Goal: Information Seeking & Learning: Learn about a topic

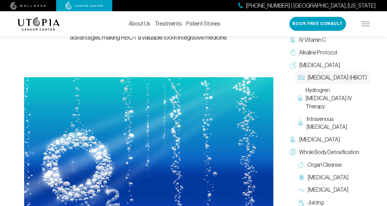
scroll to position [140, 0]
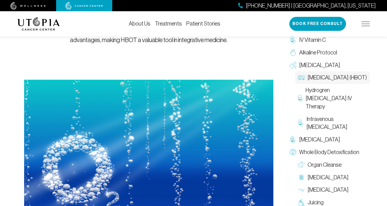
click at [162, 22] on link "Treatments" at bounding box center [168, 24] width 27 height 6
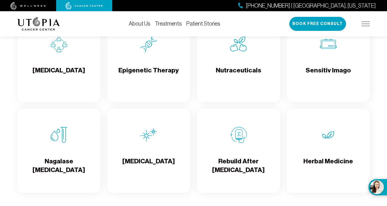
scroll to position [955, 0]
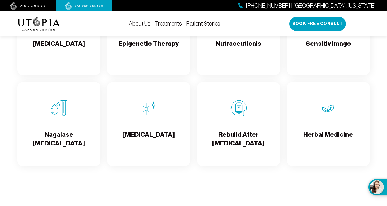
click at [337, 136] on div "Herbal Medicine" at bounding box center [328, 124] width 83 height 84
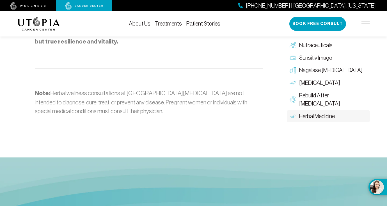
scroll to position [899, 0]
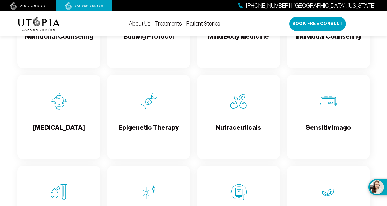
scroll to position [899, 0]
click at [144, 119] on div "Epigenetic Therapy" at bounding box center [148, 117] width 83 height 84
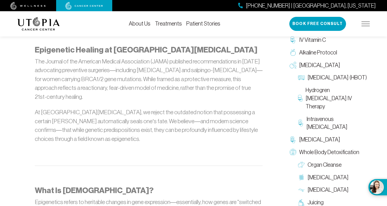
scroll to position [337, 0]
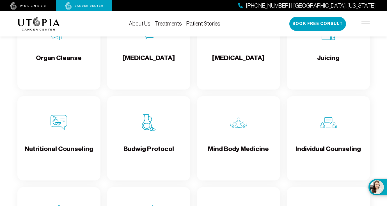
scroll to position [786, 0]
click at [60, 131] on img at bounding box center [59, 123] width 17 height 17
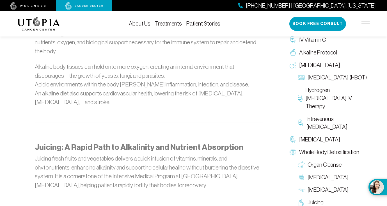
scroll to position [506, 0]
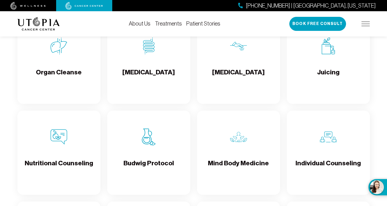
scroll to position [786, 0]
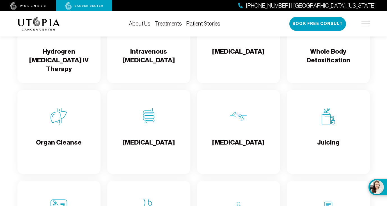
click at [63, 125] on img at bounding box center [59, 116] width 17 height 17
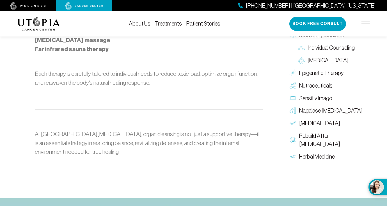
scroll to position [562, 0]
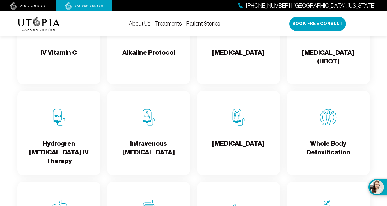
scroll to position [618, 0]
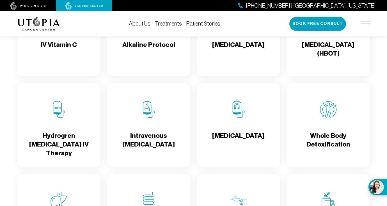
click at [64, 131] on div "Hydrogren [MEDICAL_DATA] IV Therapy" at bounding box center [58, 125] width 83 height 84
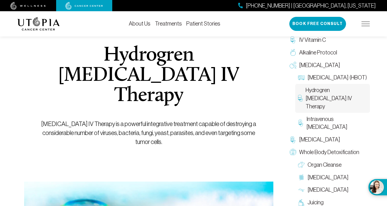
scroll to position [56, 0]
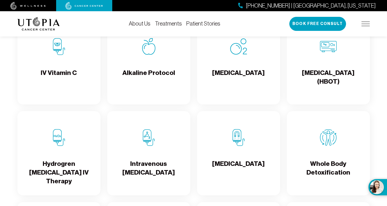
scroll to position [562, 0]
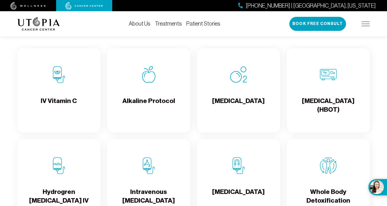
click at [241, 82] on img at bounding box center [238, 74] width 17 height 17
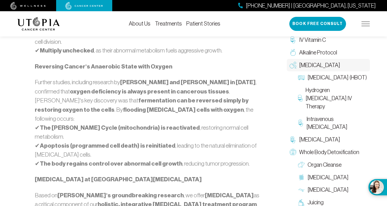
scroll to position [477, 0]
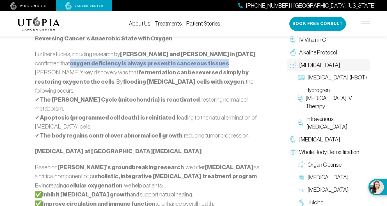
drag, startPoint x: 46, startPoint y: 53, endPoint x: 190, endPoint y: 54, distance: 143.8
click at [194, 54] on p "Further studies, including research by [PERSON_NAME] and [PERSON_NAME] in [DATE…" at bounding box center [149, 95] width 228 height 90
copy strong "oxygen deficiency is always present in cancerous tissues"
click at [8, 55] on div "[MEDICAL_DATA] Every cell in the human body requires oxygen to survive, functio…" at bounding box center [193, 96] width 387 height 1096
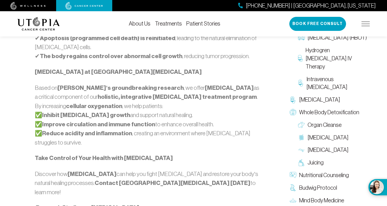
scroll to position [562, 0]
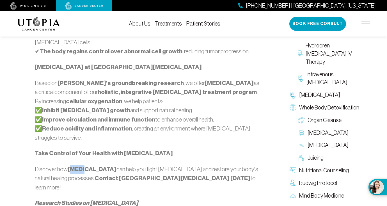
drag, startPoint x: 70, startPoint y: 144, endPoint x: 74, endPoint y: 143, distance: 4.7
click at [82, 166] on strong "[MEDICAL_DATA]" at bounding box center [92, 169] width 49 height 7
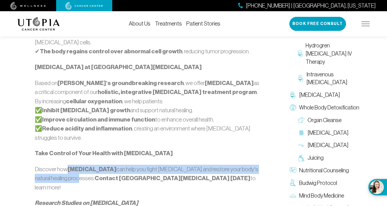
drag, startPoint x: 68, startPoint y: 143, endPoint x: 63, endPoint y: 154, distance: 11.9
click at [63, 165] on p "Discover how [MEDICAL_DATA] can help you fight [MEDICAL_DATA] and restore your …" at bounding box center [149, 178] width 228 height 27
copy p "[MEDICAL_DATA] can help you fight [MEDICAL_DATA] and restore your body’s natura…"
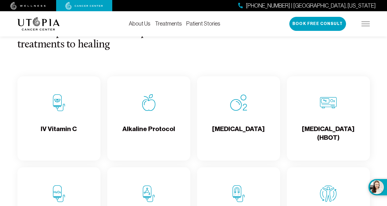
click at [60, 111] on img at bounding box center [59, 102] width 17 height 17
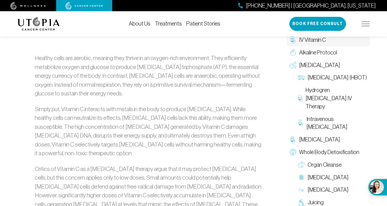
scroll to position [309, 0]
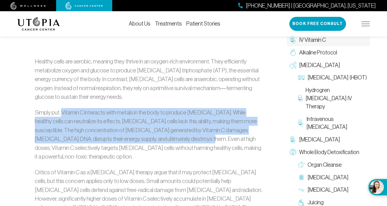
drag, startPoint x: 62, startPoint y: 103, endPoint x: 169, endPoint y: 131, distance: 111.4
click at [169, 131] on p "Simply put, Vitamin C interacts with metals in the body to produce [MEDICAL_DAT…" at bounding box center [149, 134] width 228 height 53
copy p "Vitamin C interacts with metals in the body to produce [MEDICAL_DATA]. While he…"
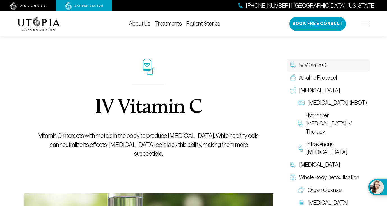
scroll to position [0, 0]
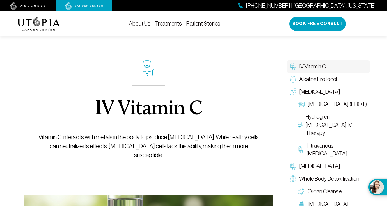
click at [17, 72] on div "IV Vitamin C Vitamin C interacts with metals in the body to produce [MEDICAL_DA…" at bounding box center [148, 178] width 263 height 306
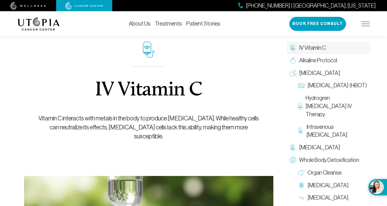
scroll to position [28, 0]
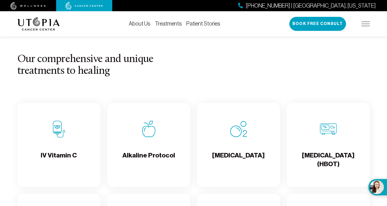
scroll to position [534, 0]
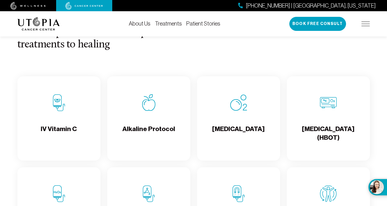
click at [156, 135] on h4 "Alkaline Protocol" at bounding box center [148, 134] width 53 height 18
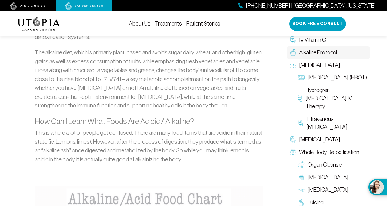
scroll to position [393, 0]
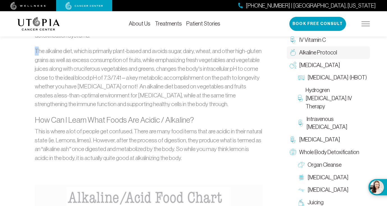
click at [37, 47] on p "The alkaline diet, which is primarily plant-based and avoids sugar, dairy, whea…" at bounding box center [149, 78] width 228 height 62
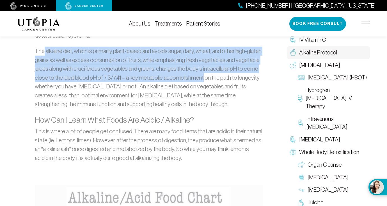
drag, startPoint x: 44, startPoint y: 41, endPoint x: 221, endPoint y: 72, distance: 179.3
click at [221, 72] on p "The alkaline diet, which is primarily plant-based and avoids sugar, dairy, whea…" at bounding box center [149, 78] width 228 height 62
copy p "alkaline diet, which is primarily plant-based and avoids sugar, dairy, wheat, a…"
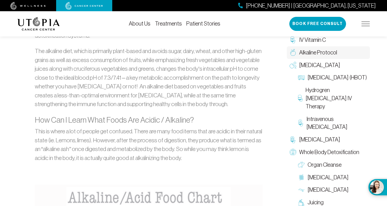
drag, startPoint x: 12, startPoint y: 101, endPoint x: 13, endPoint y: 97, distance: 3.4
click at [13, 99] on div "Alkaline Protocol The goal of an alkaline protocol for [MEDICAL_DATA] is to ach…" at bounding box center [193, 148] width 387 height 1033
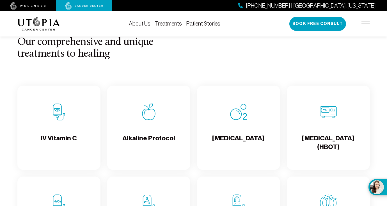
scroll to position [534, 0]
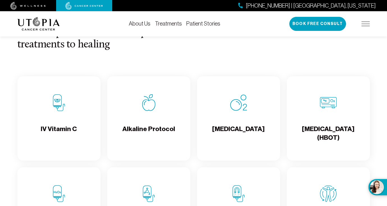
click at [326, 139] on h4 "[MEDICAL_DATA] (HBOT)" at bounding box center [329, 134] width 74 height 18
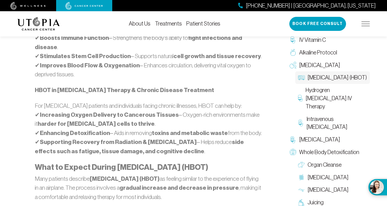
scroll to position [477, 0]
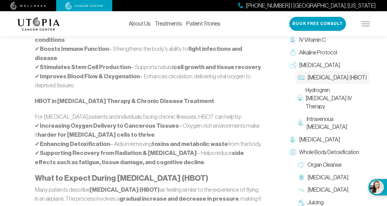
drag, startPoint x: 35, startPoint y: 99, endPoint x: 260, endPoint y: 121, distance: 226.1
click at [260, 121] on p "For [MEDICAL_DATA] patients and individuals facing chronic illnesses, HBOT can …" at bounding box center [149, 139] width 228 height 54
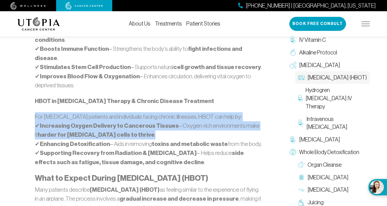
click at [69, 131] on strong "harder for [MEDICAL_DATA] cells to thrive" at bounding box center [96, 134] width 117 height 7
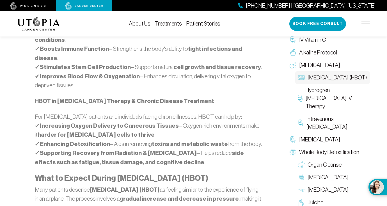
drag, startPoint x: 34, startPoint y: 99, endPoint x: 265, endPoint y: 123, distance: 232.1
copy p "For [MEDICAL_DATA] patients and individuals facing chronic illnesses, HBOT can …"
click at [8, 90] on div "[MEDICAL_DATA] (HBOT) Pressurized air therapy has been utilized for over 350 ye…" at bounding box center [193, 161] width 387 height 1226
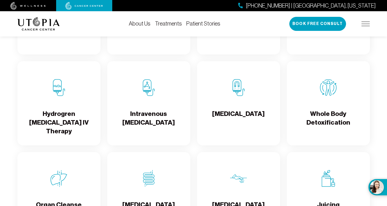
scroll to position [646, 0]
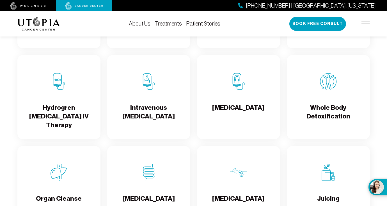
click at [70, 116] on h4 "Hydrogren [MEDICAL_DATA] IV Therapy" at bounding box center [59, 116] width 74 height 26
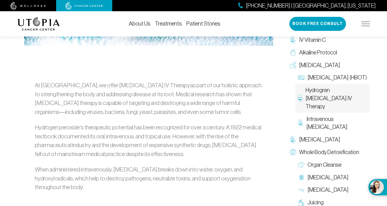
scroll to position [281, 0]
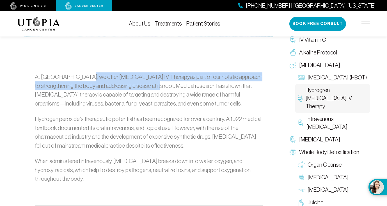
drag, startPoint x: 77, startPoint y: 57, endPoint x: 129, endPoint y: 64, distance: 52.2
click at [135, 72] on p "At [GEOGRAPHIC_DATA], we offer [MEDICAL_DATA] IV Therapyas part of our holistic…" at bounding box center [149, 89] width 228 height 35
copy p "[MEDICAL_DATA] IV Therapyas part of our holistic approach to strengthening the …"
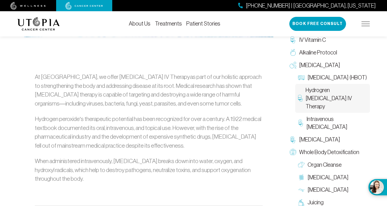
click at [115, 79] on p "At [GEOGRAPHIC_DATA], we offer [MEDICAL_DATA] IV Therapyas part of our holistic…" at bounding box center [149, 89] width 228 height 35
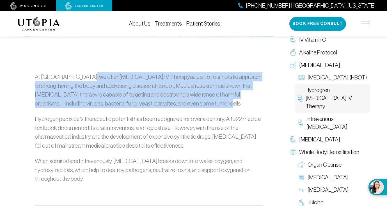
drag, startPoint x: 78, startPoint y: 55, endPoint x: 167, endPoint y: 80, distance: 92.1
click at [192, 82] on p "At [GEOGRAPHIC_DATA], we offer [MEDICAL_DATA] IV Therapyas part of our holistic…" at bounding box center [149, 89] width 228 height 35
copy p "[MEDICAL_DATA] IV Therapyas part of our holistic approach to strengthening the …"
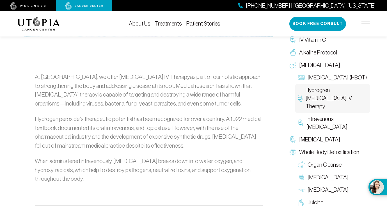
drag, startPoint x: 34, startPoint y: 140, endPoint x: 78, endPoint y: 157, distance: 46.6
copy p "When administered intravenously, [MEDICAL_DATA] breaks down into water, oxygen,…"
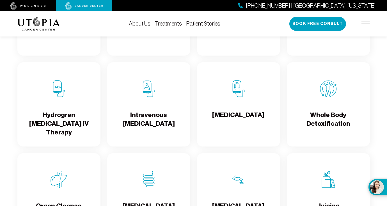
scroll to position [646, 0]
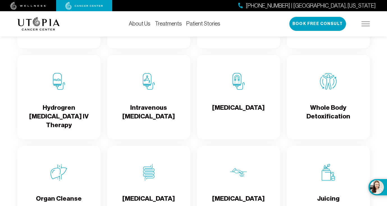
click at [151, 90] on img at bounding box center [148, 81] width 17 height 17
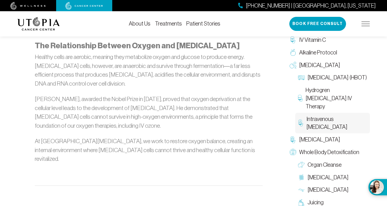
scroll to position [590, 0]
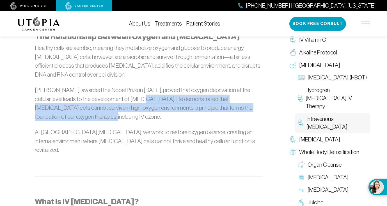
drag, startPoint x: 118, startPoint y: 89, endPoint x: 138, endPoint y: 105, distance: 25.6
click at [138, 105] on p "[PERSON_NAME], awarded the Nobel Prize in [DATE], proved that oxygen deprivatio…" at bounding box center [149, 103] width 228 height 35
copy p "He demonstrated that [MEDICAL_DATA] cells cannot survive in high-oxygen environ…"
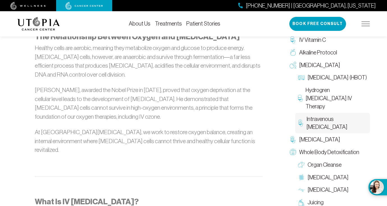
click at [169, 128] on p "At [GEOGRAPHIC_DATA][MEDICAL_DATA], we work to restore oxygen balance, creating…" at bounding box center [149, 141] width 228 height 27
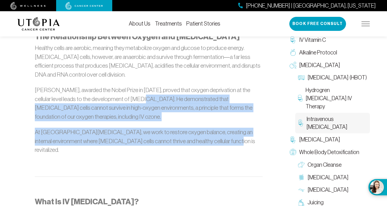
drag, startPoint x: 120, startPoint y: 90, endPoint x: 215, endPoint y: 133, distance: 104.5
copy div "He demonstrated that [MEDICAL_DATA] cells cannot survive in high-oxygen environ…"
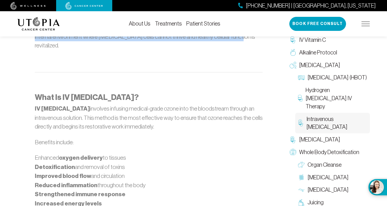
scroll to position [702, 0]
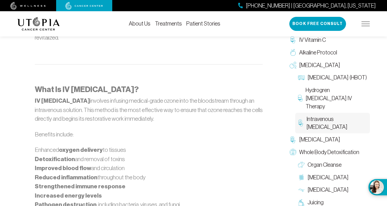
click at [18, 132] on div "What Is Ozone? While many associate ozone with environmental discussions about …" at bounding box center [148, 159] width 263 height 895
drag, startPoint x: 35, startPoint y: 82, endPoint x: 146, endPoint y: 96, distance: 111.3
click at [159, 101] on p "IV [MEDICAL_DATA] involves infusing medical-grade ozone into the bloodstream th…" at bounding box center [149, 109] width 228 height 27
click at [10, 62] on div "Intravenous [MEDICAL_DATA] At [GEOGRAPHIC_DATA][MEDICAL_DATA], we recognize tha…" at bounding box center [193, 83] width 387 height 1520
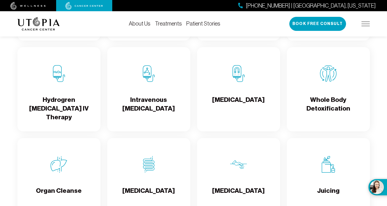
scroll to position [646, 0]
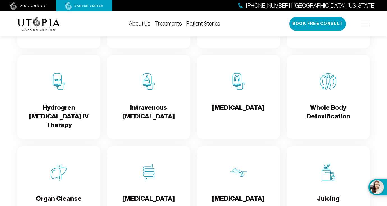
click at [243, 116] on h4 "[MEDICAL_DATA]" at bounding box center [238, 112] width 53 height 18
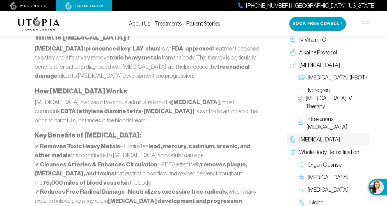
scroll to position [337, 0]
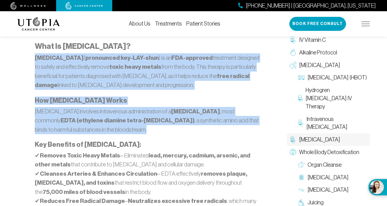
drag, startPoint x: 35, startPoint y: 58, endPoint x: 124, endPoint y: 113, distance: 105.1
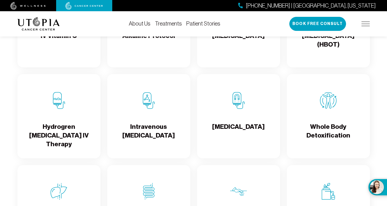
scroll to position [618, 0]
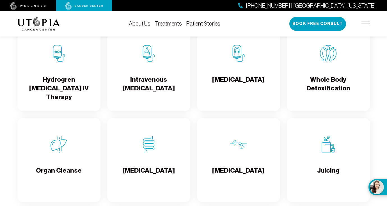
click at [331, 94] on h4 "Whole Body Detoxification" at bounding box center [329, 84] width 74 height 18
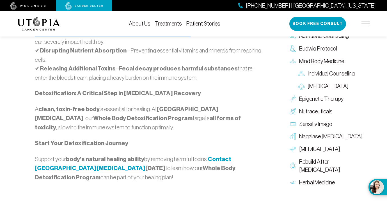
scroll to position [674, 0]
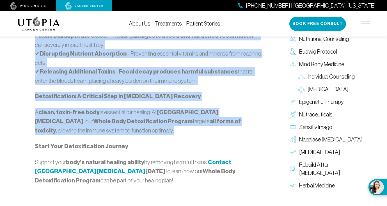
drag, startPoint x: 35, startPoint y: 66, endPoint x: 257, endPoint y: 145, distance: 235.7
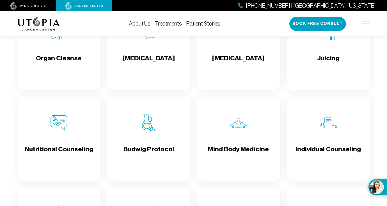
click at [61, 65] on h4 "Organ Cleanse" at bounding box center [59, 63] width 46 height 18
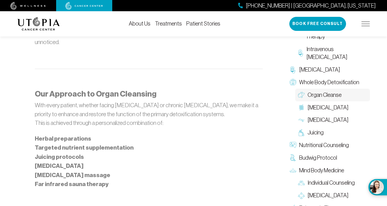
scroll to position [421, 0]
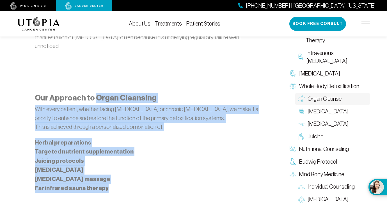
drag, startPoint x: 95, startPoint y: 87, endPoint x: 144, endPoint y: 175, distance: 100.4
click at [144, 177] on div "A healthy body is naturally equipped to eliminate toxins generated through norm…" at bounding box center [149, 125] width 228 height 340
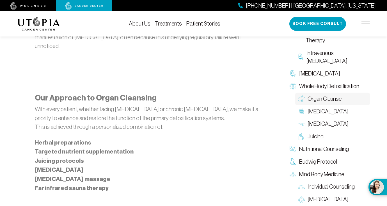
click at [14, 49] on div "Organ Cleanse At [GEOGRAPHIC_DATA][MEDICAL_DATA], organ cleansing is a fundamen…" at bounding box center [193, 71] width 387 height 934
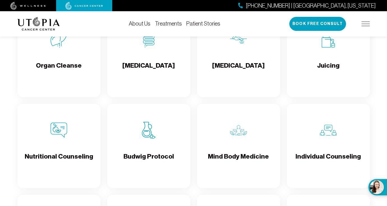
scroll to position [786, 0]
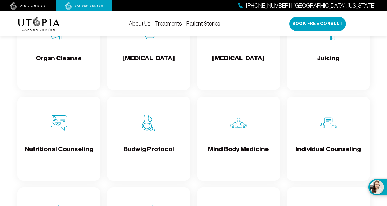
click at [151, 67] on h4 "[MEDICAL_DATA]" at bounding box center [148, 63] width 53 height 18
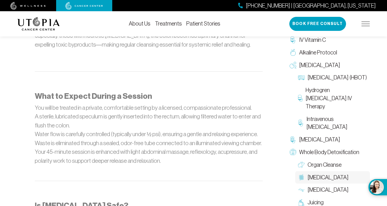
scroll to position [590, 0]
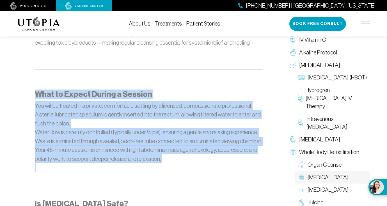
drag, startPoint x: 36, startPoint y: 76, endPoint x: 161, endPoint y: 141, distance: 140.7
click at [167, 145] on div "What Is [MEDICAL_DATA]? [MEDICAL_DATA], also known as [MEDICAL_DATA], is a gent…" at bounding box center [149, 130] width 228 height 664
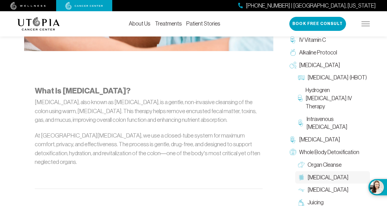
scroll to position [309, 0]
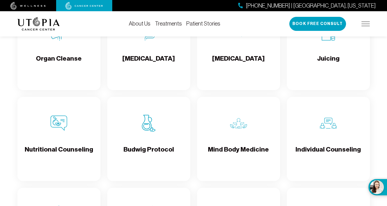
scroll to position [786, 0]
click at [238, 67] on h4 "[MEDICAL_DATA]" at bounding box center [238, 63] width 53 height 18
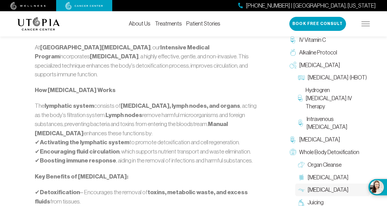
scroll to position [311, 0]
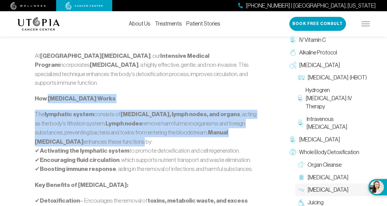
drag, startPoint x: 49, startPoint y: 88, endPoint x: 117, endPoint y: 133, distance: 81.9
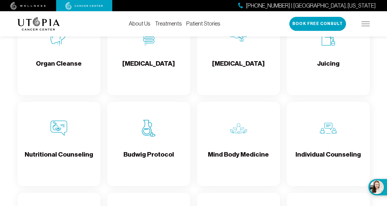
scroll to position [786, 0]
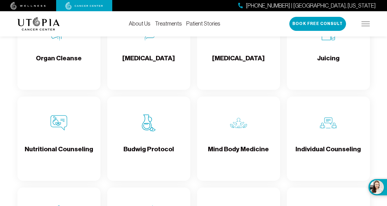
click at [328, 61] on div "Juicing" at bounding box center [328, 48] width 83 height 84
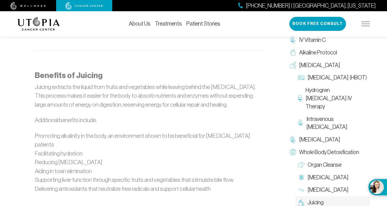
scroll to position [393, 0]
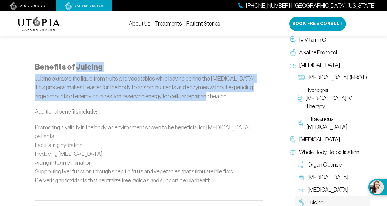
drag, startPoint x: 75, startPoint y: 57, endPoint x: 192, endPoint y: 87, distance: 120.7
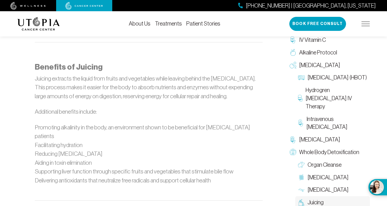
click at [10, 53] on div "Juicing Juicing offers numerous life-enhancing benefits, providing a concentrat…" at bounding box center [193, 190] width 387 height 1116
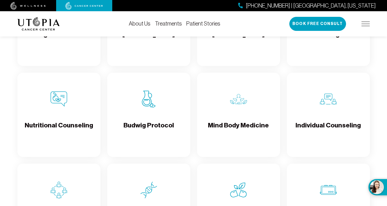
scroll to position [843, 0]
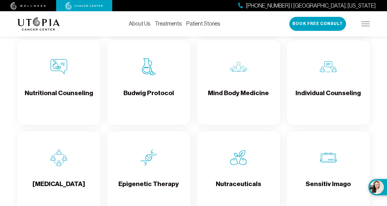
click at [153, 104] on h4 "Budwig Protocol" at bounding box center [149, 98] width 51 height 18
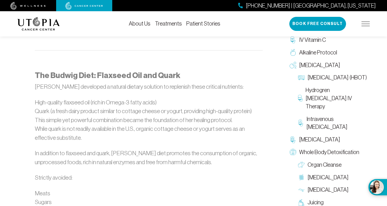
scroll to position [534, 0]
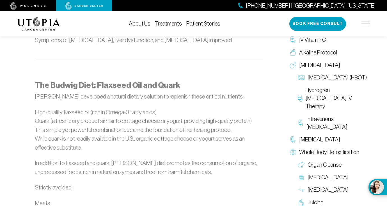
drag, startPoint x: 39, startPoint y: 60, endPoint x: 116, endPoint y: 120, distance: 97.9
click at [116, 120] on div "The Budwig Protocol at [GEOGRAPHIC_DATA][MEDICAL_DATA] [PERSON_NAME], a renowne…" at bounding box center [149, 197] width 228 height 731
click at [97, 126] on p "This simple yet powerful combination became the foundation of her healing proto…" at bounding box center [149, 139] width 228 height 27
click at [28, 57] on div "The Budwig Protocol at [GEOGRAPHIC_DATA][MEDICAL_DATA] [PERSON_NAME], a renowne…" at bounding box center [149, 197] width 256 height 731
click at [34, 58] on div "The Budwig Protocol at [GEOGRAPHIC_DATA][MEDICAL_DATA] [PERSON_NAME], a renowne…" at bounding box center [148, 197] width 235 height 731
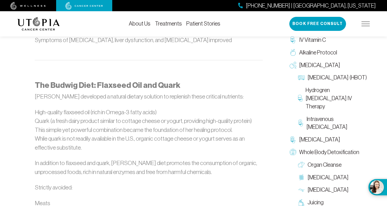
drag, startPoint x: 56, startPoint y: 102, endPoint x: 48, endPoint y: 90, distance: 14.5
click at [56, 126] on p "This simple yet powerful combination became the foundation of her healing proto…" at bounding box center [149, 139] width 228 height 27
click at [76, 126] on p "This simple yet powerful combination became the foundation of her healing proto…" at bounding box center [149, 139] width 228 height 27
click at [119, 159] on p "In addition to flaxseed and quark, [PERSON_NAME] diet promotes the consumption …" at bounding box center [149, 168] width 228 height 18
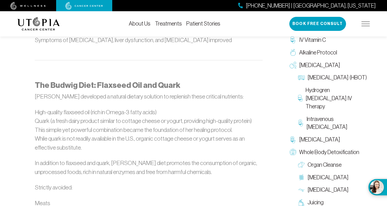
click at [20, 84] on div "The Budwig Protocol at [GEOGRAPHIC_DATA][MEDICAL_DATA] [PERSON_NAME], a renowne…" at bounding box center [148, 197] width 263 height 731
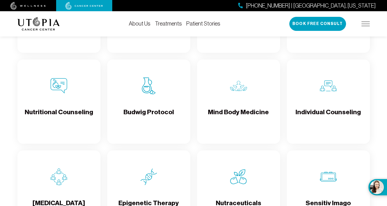
scroll to position [843, 0]
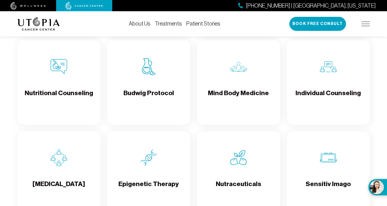
click at [235, 75] on img at bounding box center [238, 66] width 17 height 17
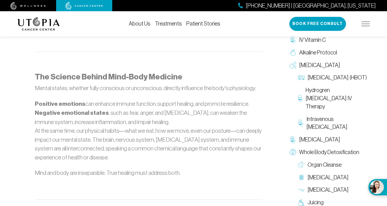
scroll to position [393, 0]
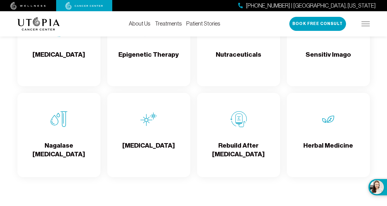
scroll to position [983, 0]
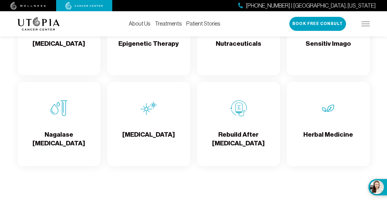
click at [137, 52] on h4 "Epigenetic Therapy" at bounding box center [149, 48] width 60 height 18
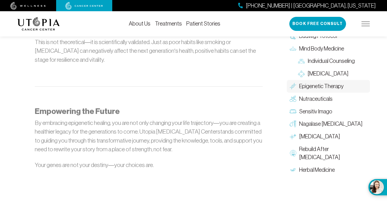
scroll to position [659, 0]
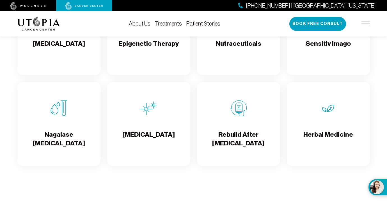
click at [239, 58] on h4 "Nutraceuticals" at bounding box center [238, 48] width 45 height 18
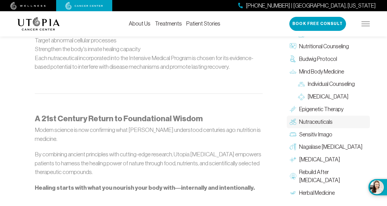
scroll to position [648, 0]
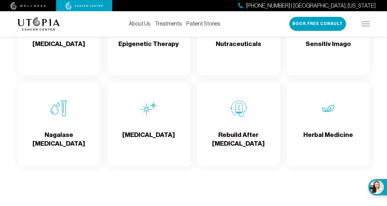
scroll to position [983, 0]
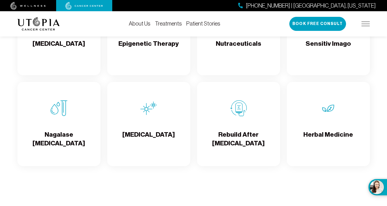
click at [334, 54] on h4 "Sensitiv Imago" at bounding box center [328, 48] width 45 height 18
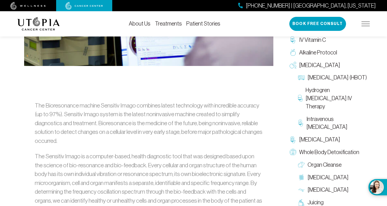
scroll to position [285, 0]
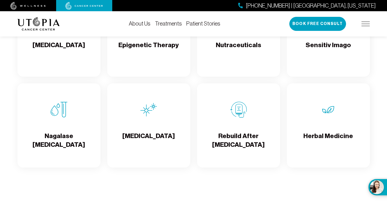
scroll to position [983, 0]
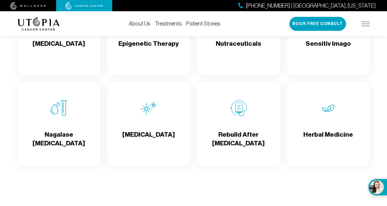
click at [140, 143] on h4 "[MEDICAL_DATA]" at bounding box center [148, 139] width 53 height 18
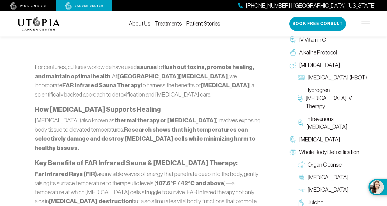
scroll to position [309, 0]
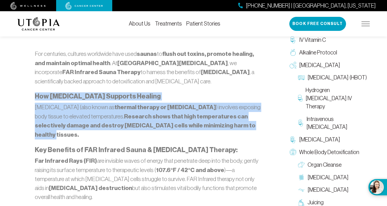
drag, startPoint x: 38, startPoint y: 97, endPoint x: 243, endPoint y: 127, distance: 207.4
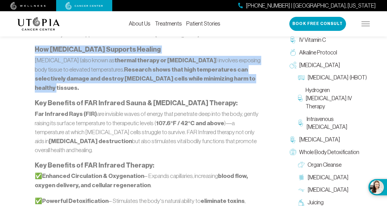
scroll to position [365, 0]
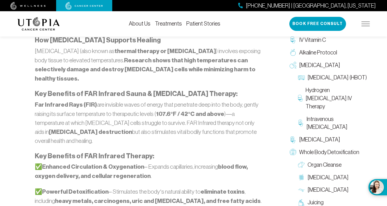
click at [161, 162] on p "✅ Enhanced Circulation & Oxygenation – Expands capillaries, increasing blood fl…" at bounding box center [149, 171] width 228 height 18
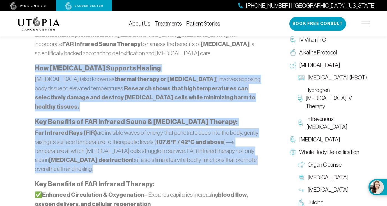
drag, startPoint x: 37, startPoint y: 68, endPoint x: 251, endPoint y: 147, distance: 228.9
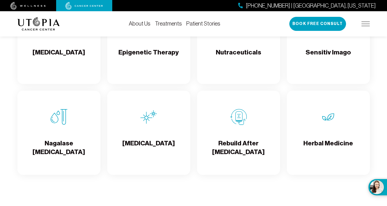
scroll to position [983, 0]
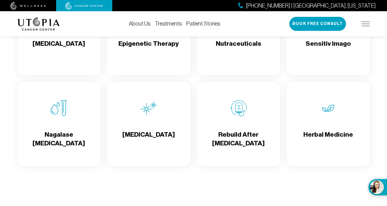
click at [237, 144] on h4 "Rebuild After [MEDICAL_DATA]" at bounding box center [239, 139] width 74 height 18
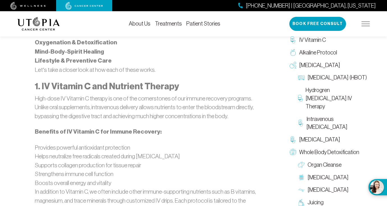
scroll to position [786, 0]
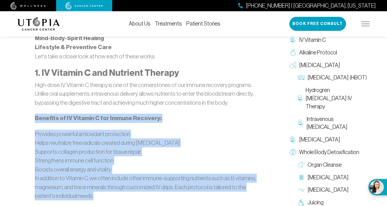
drag, startPoint x: 35, startPoint y: 72, endPoint x: 146, endPoint y: 147, distance: 133.5
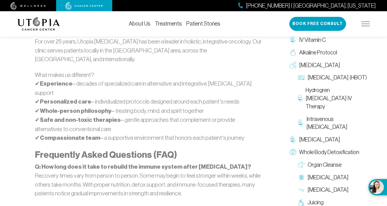
scroll to position [1489, 0]
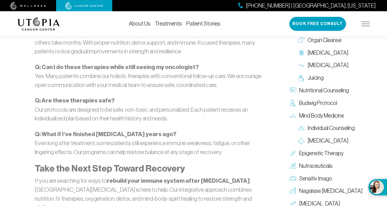
scroll to position [1713, 0]
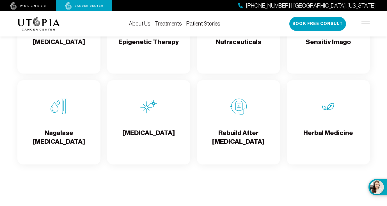
scroll to position [983, 0]
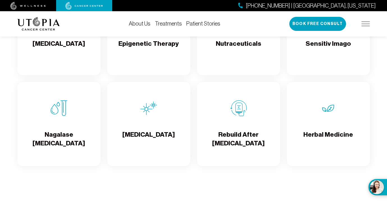
click at [334, 143] on h4 "Herbal Medicine" at bounding box center [329, 139] width 50 height 18
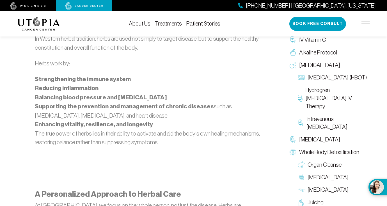
scroll to position [449, 0]
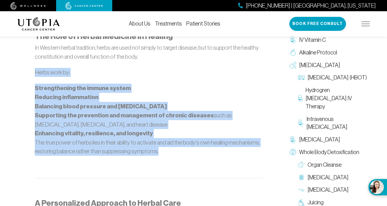
drag, startPoint x: 35, startPoint y: 72, endPoint x: 181, endPoint y: 152, distance: 166.9
click at [13, 101] on div "Herbal Medicine For thousands of years, herbal medicine has played a crucial ro…" at bounding box center [193, 185] width 387 height 1218
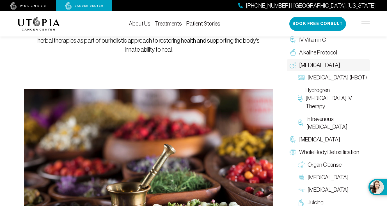
scroll to position [0, 0]
